Goal: Task Accomplishment & Management: Manage account settings

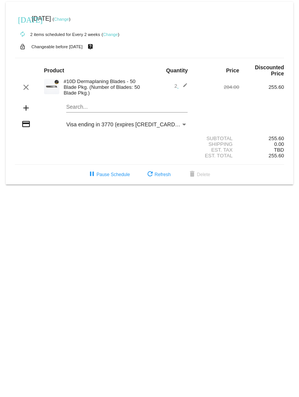
click at [72, 109] on mat-card "[DATE] [DATE] ( Change ) autorenew 2 items scheduled for Every 2 weeks ( Change…" at bounding box center [150, 93] width 288 height 183
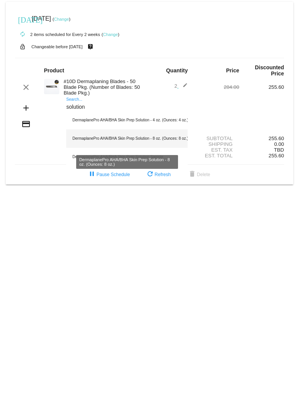
type input "solution"
click at [148, 144] on div "DermaplanePro AHA/BHA Skin Prep Solution - 8 oz. (Ounces: 8 oz.)" at bounding box center [126, 138] width 121 height 18
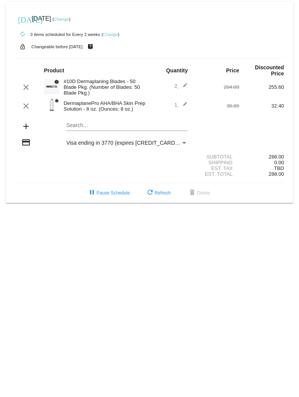
click at [187, 105] on mat-icon "edit" at bounding box center [182, 105] width 9 height 9
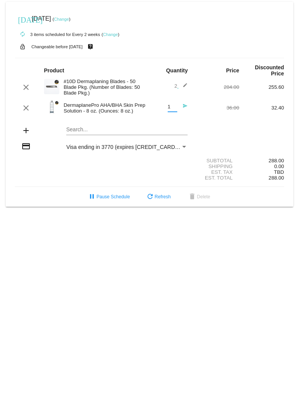
click at [172, 110] on input "1" at bounding box center [173, 107] width 10 height 6
type input "2"
click at [176, 108] on input "2" at bounding box center [173, 107] width 10 height 6
click at [203, 122] on div "add Search..." at bounding box center [149, 131] width 269 height 22
click at [151, 168] on div "Shipping 0.00" at bounding box center [149, 167] width 269 height 6
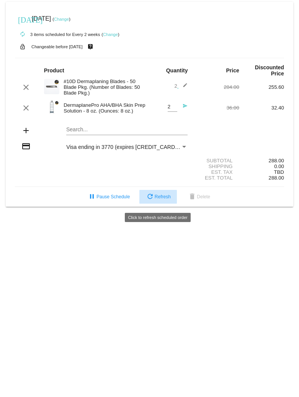
click at [166, 199] on span "refresh Refresh" at bounding box center [158, 196] width 25 height 5
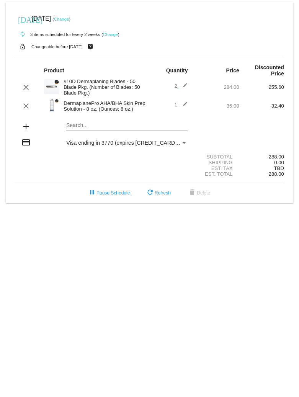
click at [184, 106] on mat-icon "edit" at bounding box center [182, 105] width 9 height 9
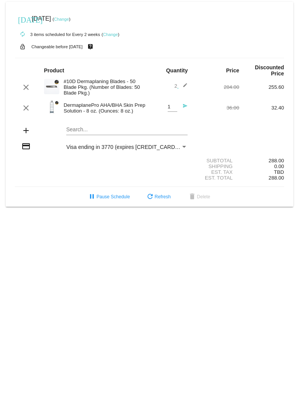
click at [176, 109] on input "1" at bounding box center [173, 107] width 10 height 6
type input "2"
click at [176, 106] on input "2" at bounding box center [173, 107] width 10 height 6
click at [186, 117] on div "2 Quantity send" at bounding box center [172, 108] width 32 height 21
click at [196, 108] on div "36.00" at bounding box center [217, 108] width 45 height 6
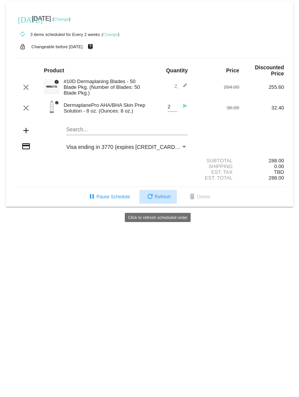
click at [168, 199] on span "refresh Refresh" at bounding box center [158, 196] width 25 height 5
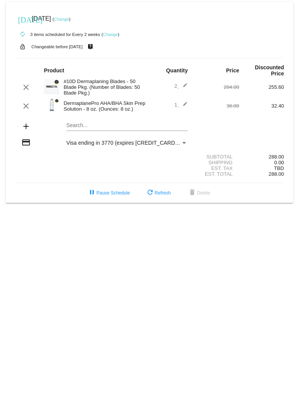
click at [185, 109] on mat-icon "edit" at bounding box center [182, 105] width 9 height 9
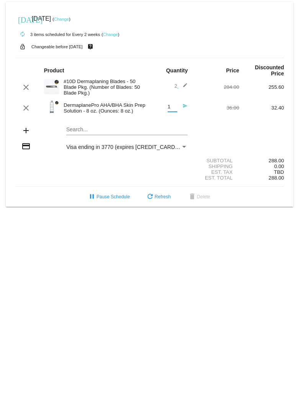
click at [173, 109] on input "1" at bounding box center [173, 107] width 10 height 6
type input "2"
click at [175, 107] on input "2" at bounding box center [173, 107] width 10 height 6
click at [182, 115] on div "2 Quantity send" at bounding box center [172, 108] width 32 height 21
click at [185, 107] on mat-icon "send" at bounding box center [182, 107] width 9 height 9
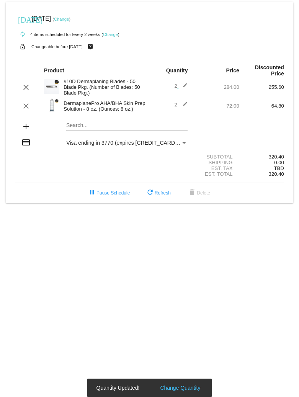
click at [195, 126] on div "add Search..." at bounding box center [149, 127] width 269 height 22
click at [160, 199] on button "refresh Refresh" at bounding box center [158, 193] width 38 height 14
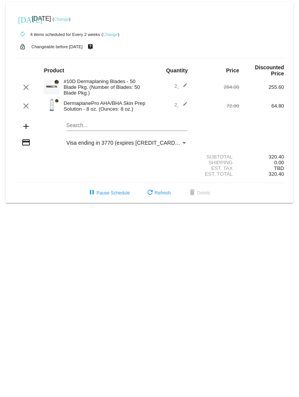
click at [69, 19] on link "Change" at bounding box center [61, 19] width 15 height 5
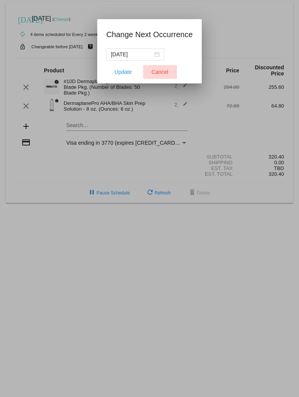
click at [159, 75] on button "Cancel" at bounding box center [160, 72] width 34 height 14
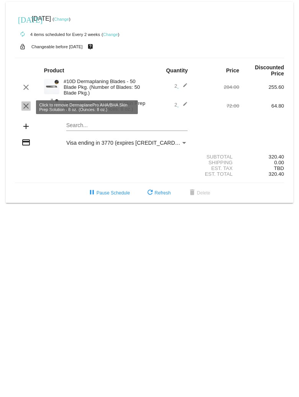
click at [29, 109] on mat-icon "clear" at bounding box center [25, 105] width 9 height 9
